Goal: Transaction & Acquisition: Purchase product/service

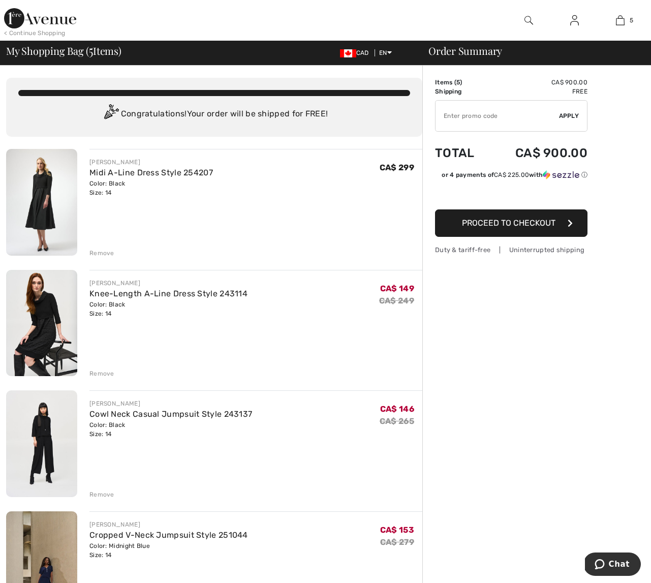
click at [100, 253] on div "Remove" at bounding box center [101, 253] width 25 height 9
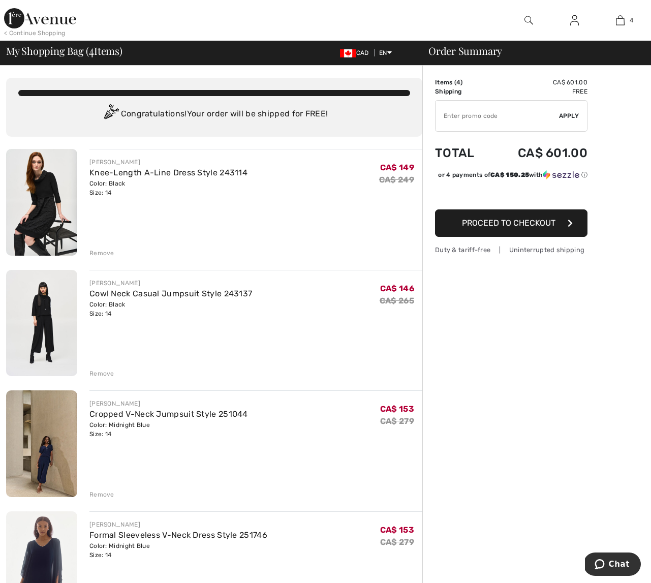
click at [102, 252] on div "Remove" at bounding box center [101, 253] width 25 height 9
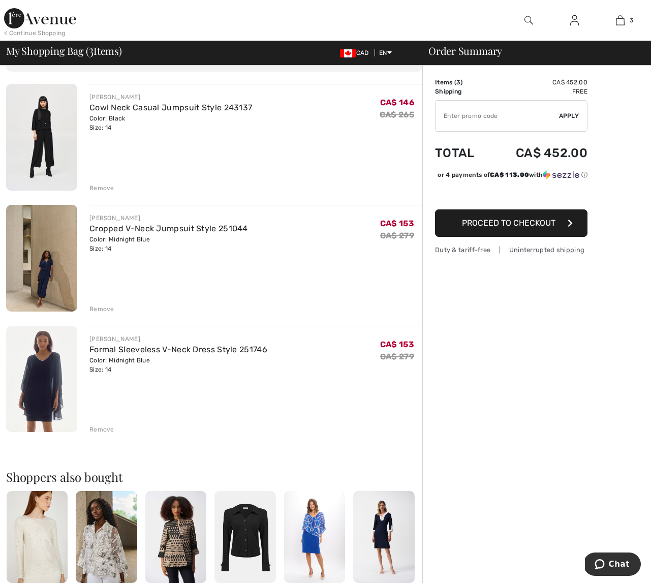
scroll to position [61, 0]
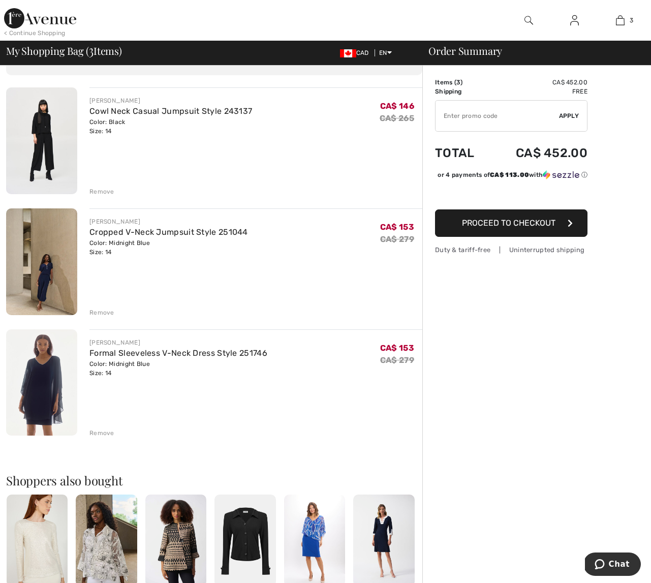
click at [41, 158] on img at bounding box center [41, 140] width 71 height 107
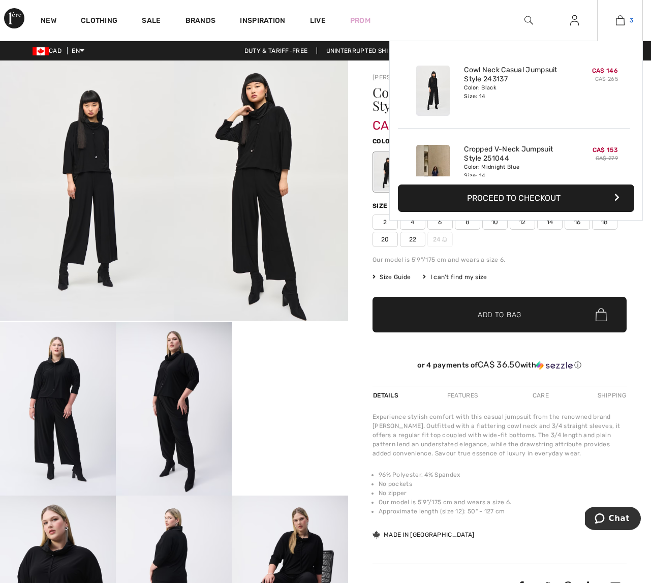
click at [612, 18] on link "3" at bounding box center [620, 20] width 45 height 12
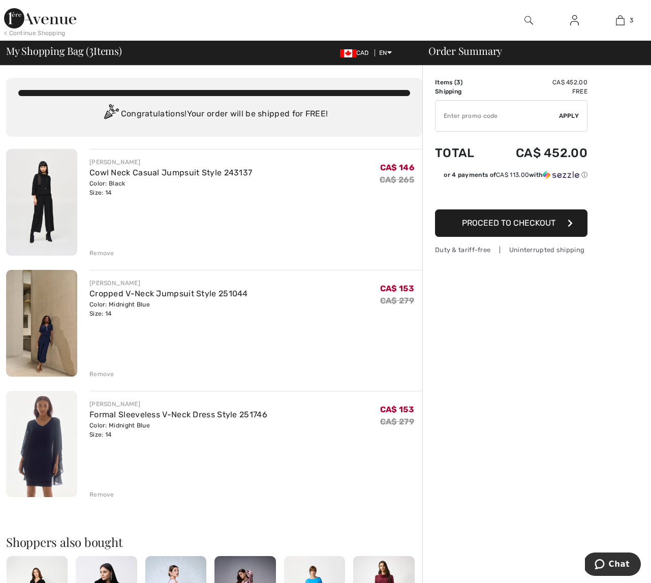
click at [99, 250] on div "Remove" at bounding box center [101, 253] width 25 height 9
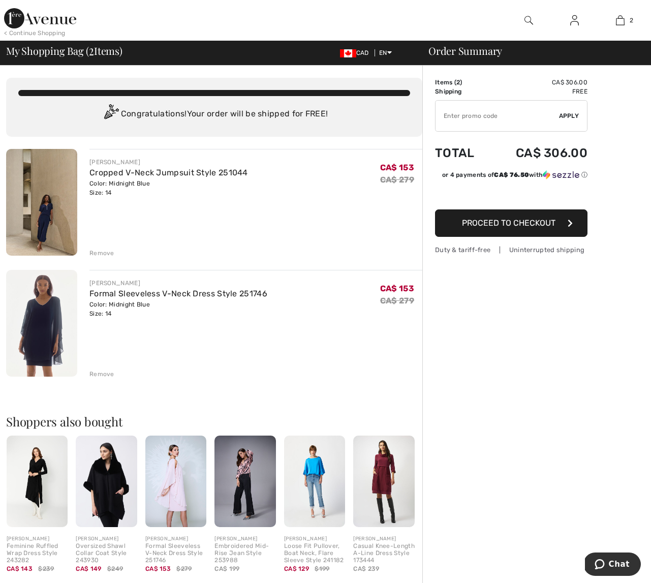
click at [534, 223] on span "Proceed to Checkout" at bounding box center [509, 223] width 94 height 10
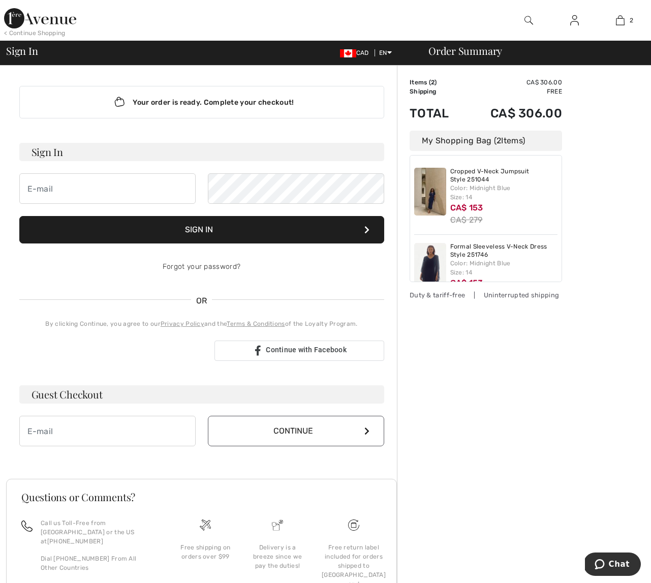
click at [120, 149] on h3 "Sign In" at bounding box center [201, 152] width 365 height 18
click at [202, 227] on button "Sign In" at bounding box center [201, 229] width 365 height 27
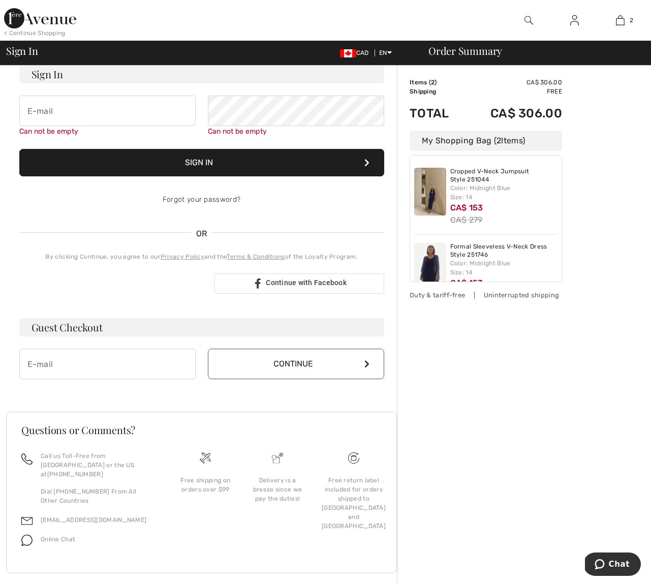
scroll to position [84, 0]
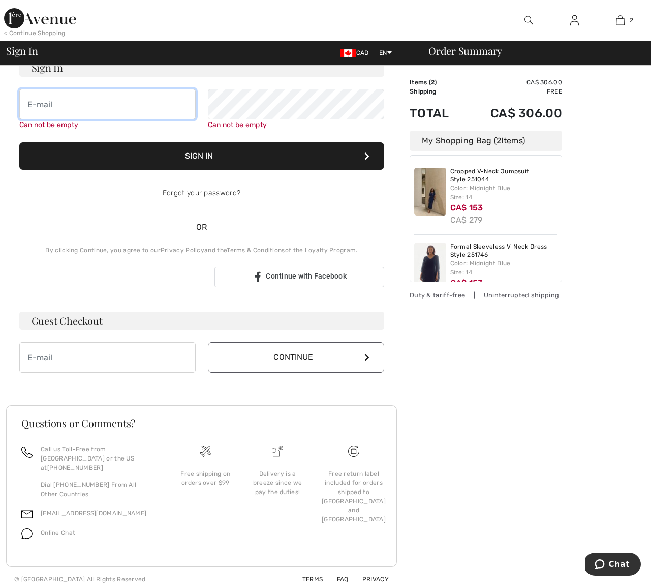
click at [74, 112] on input "email" at bounding box center [107, 104] width 176 height 30
type input "[EMAIL_ADDRESS][DOMAIN_NAME]"
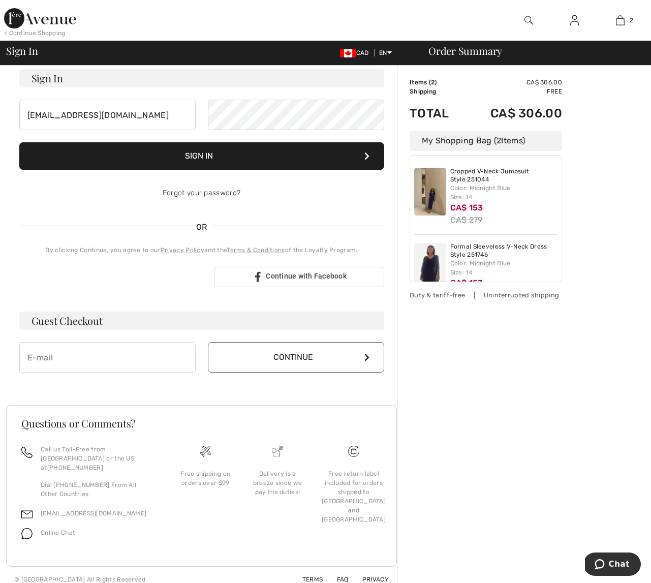
click at [189, 151] on button "Sign In" at bounding box center [201, 155] width 365 height 27
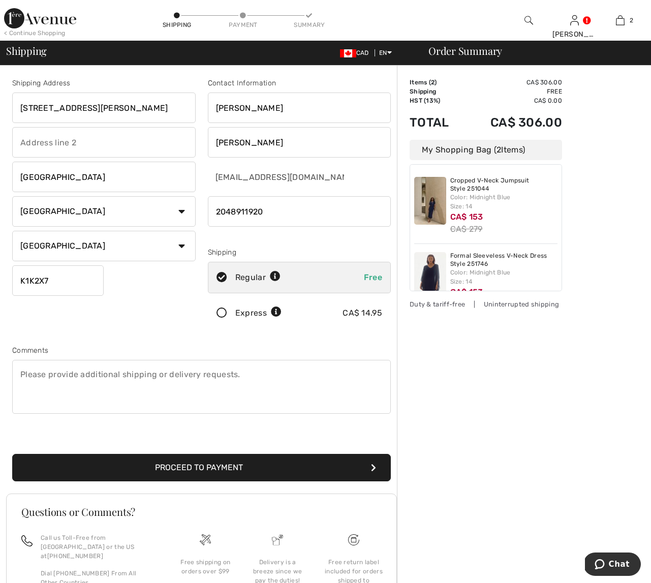
click at [224, 464] on button "Proceed to Payment" at bounding box center [201, 467] width 379 height 27
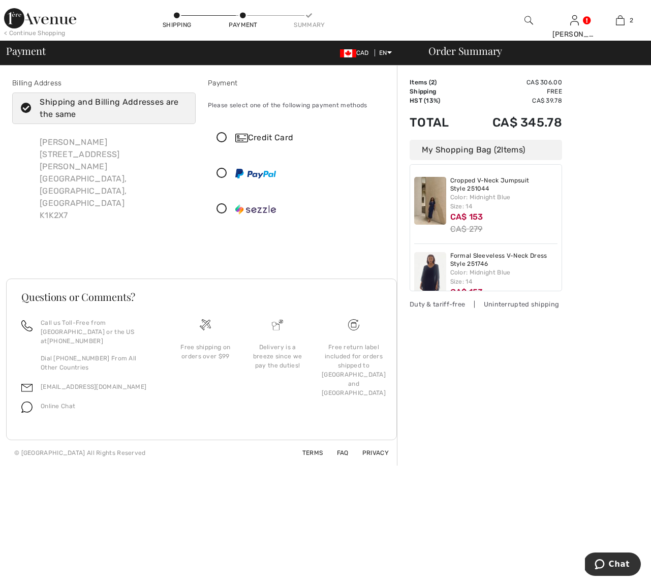
click at [243, 138] on img at bounding box center [241, 138] width 13 height 9
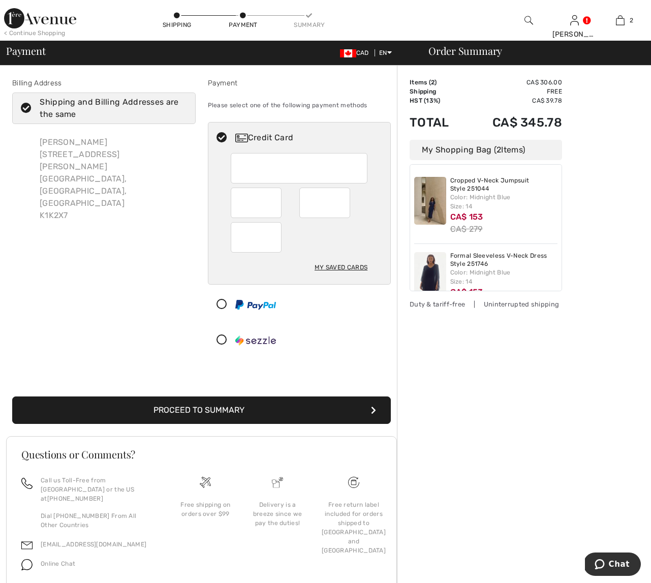
click at [229, 403] on button "Proceed to Summary" at bounding box center [201, 409] width 379 height 27
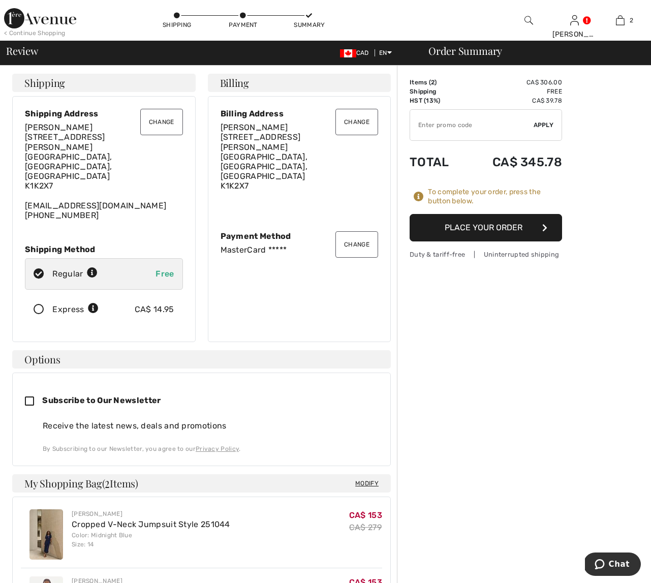
click at [505, 226] on button "Place Your Order" at bounding box center [486, 227] width 152 height 27
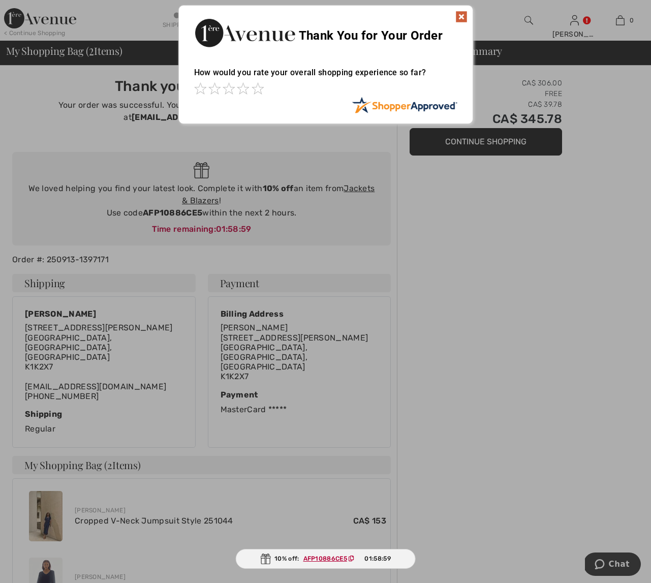
click at [458, 17] on img at bounding box center [461, 17] width 12 height 12
